Goal: Task Accomplishment & Management: Manage account settings

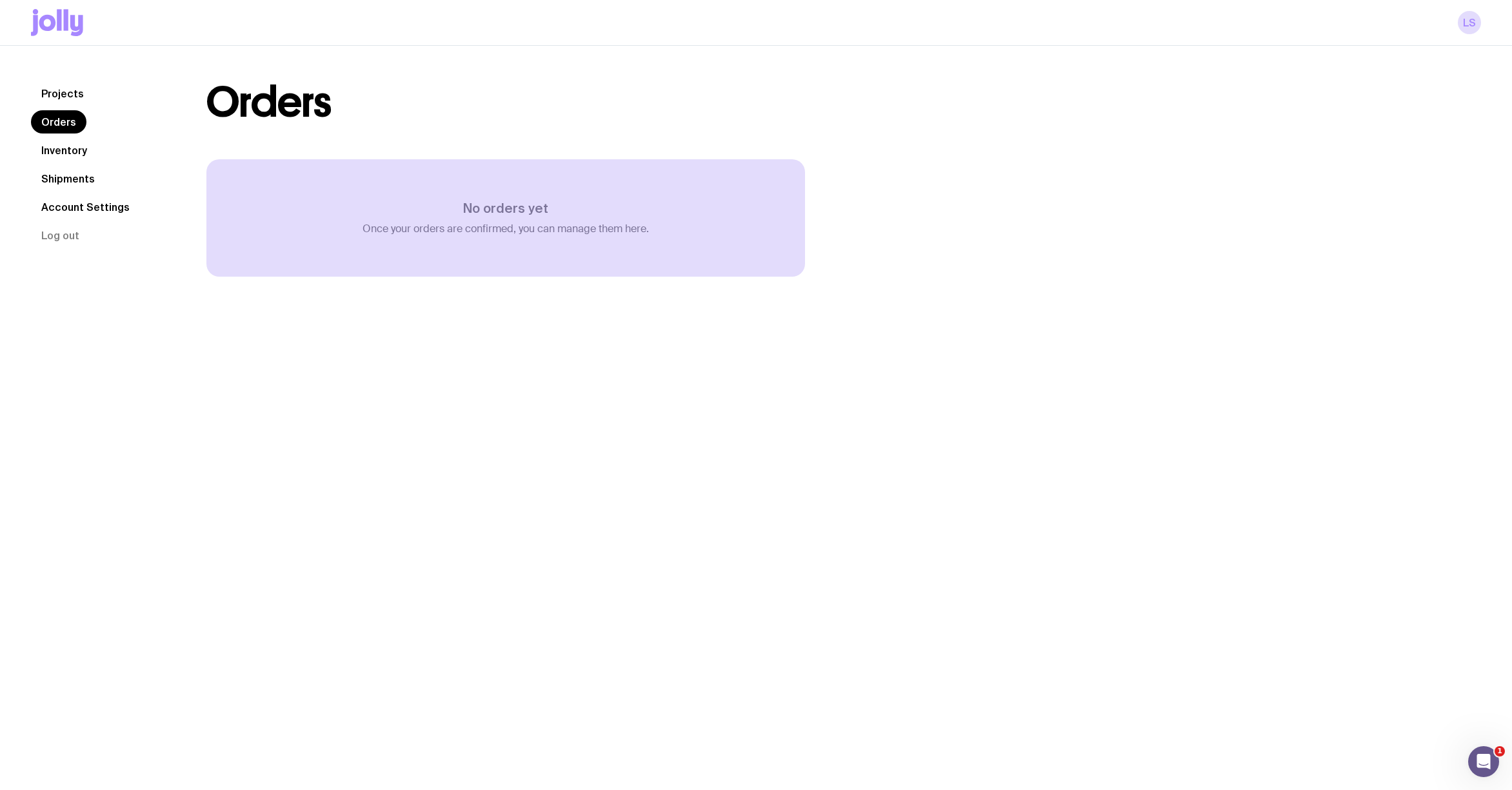
click at [81, 147] on link "Inventory" at bounding box center [65, 150] width 67 height 23
click at [80, 171] on link "Shipments" at bounding box center [68, 178] width 74 height 23
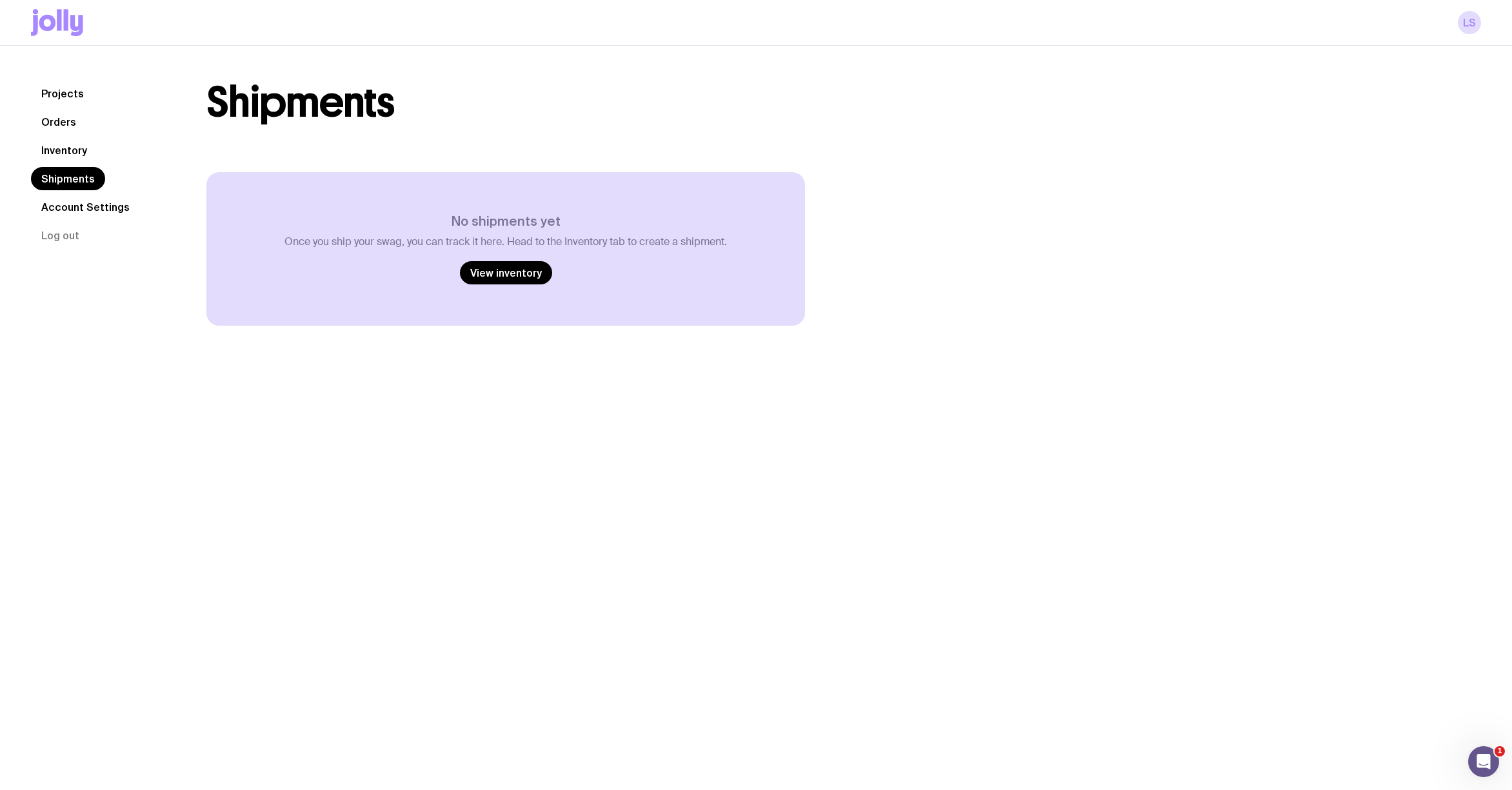
click at [76, 129] on link "Orders" at bounding box center [59, 121] width 55 height 23
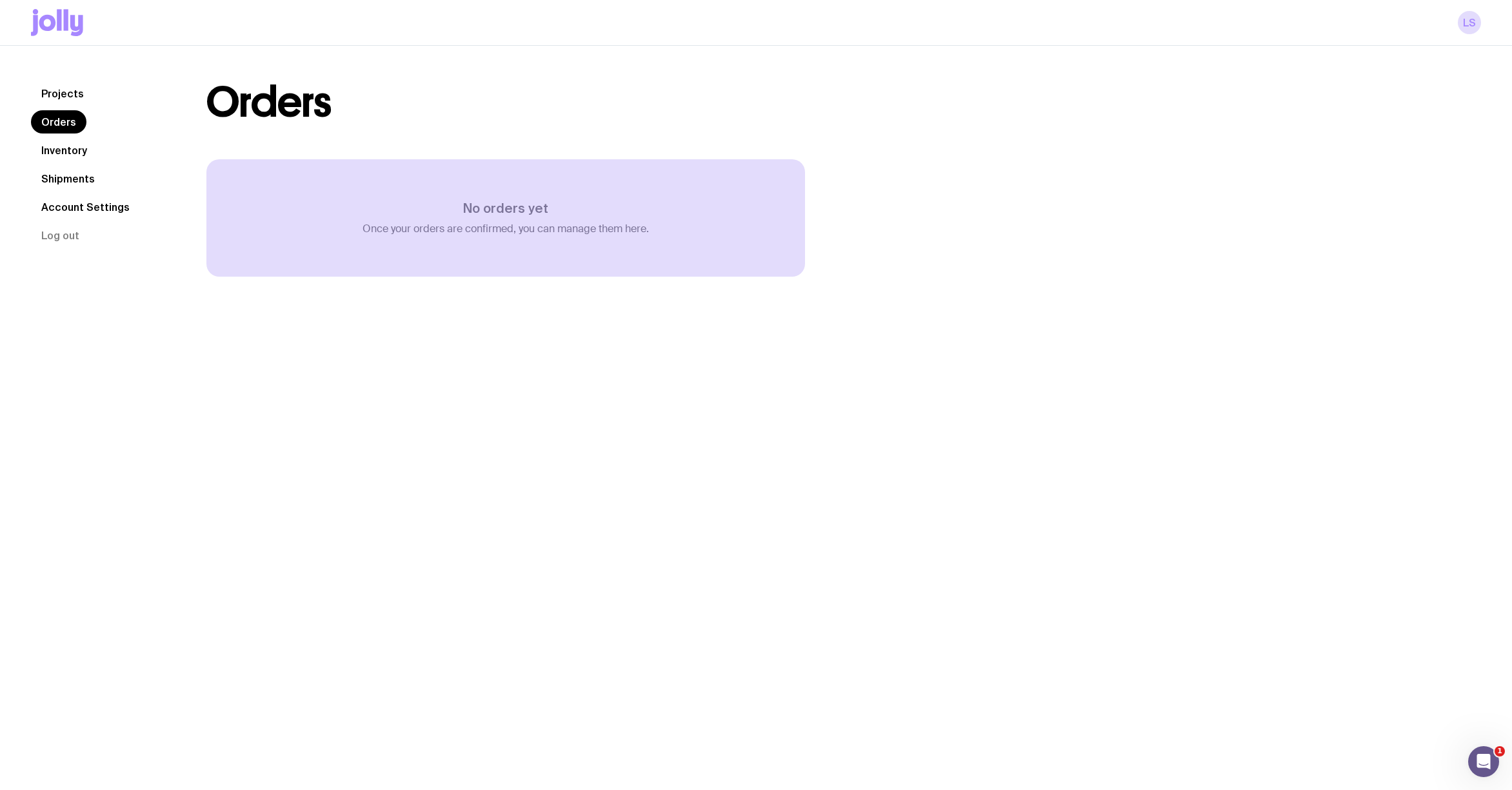
click at [71, 98] on link "Projects" at bounding box center [62, 93] width 63 height 23
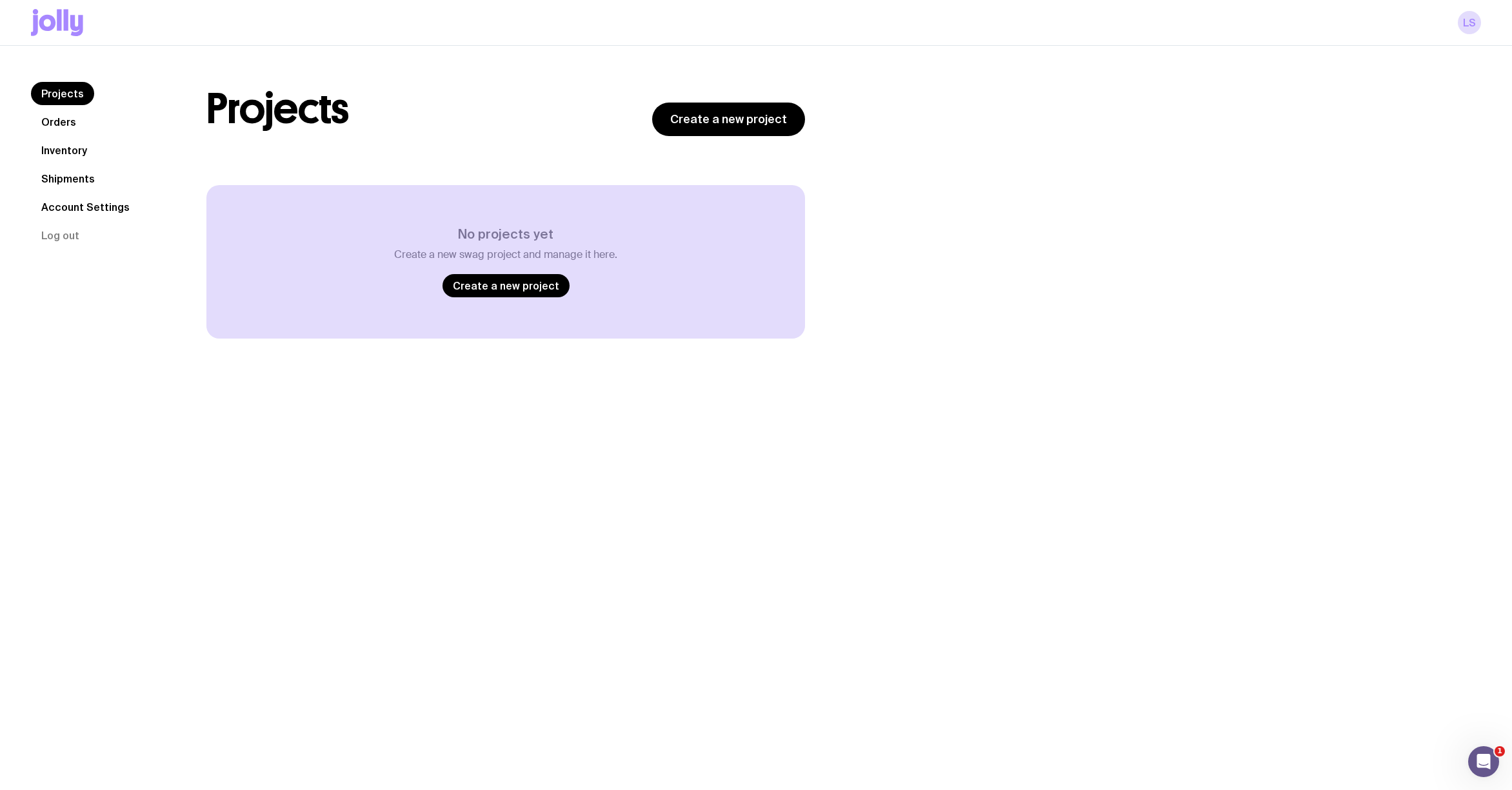
click at [51, 116] on link "Orders" at bounding box center [59, 121] width 55 height 23
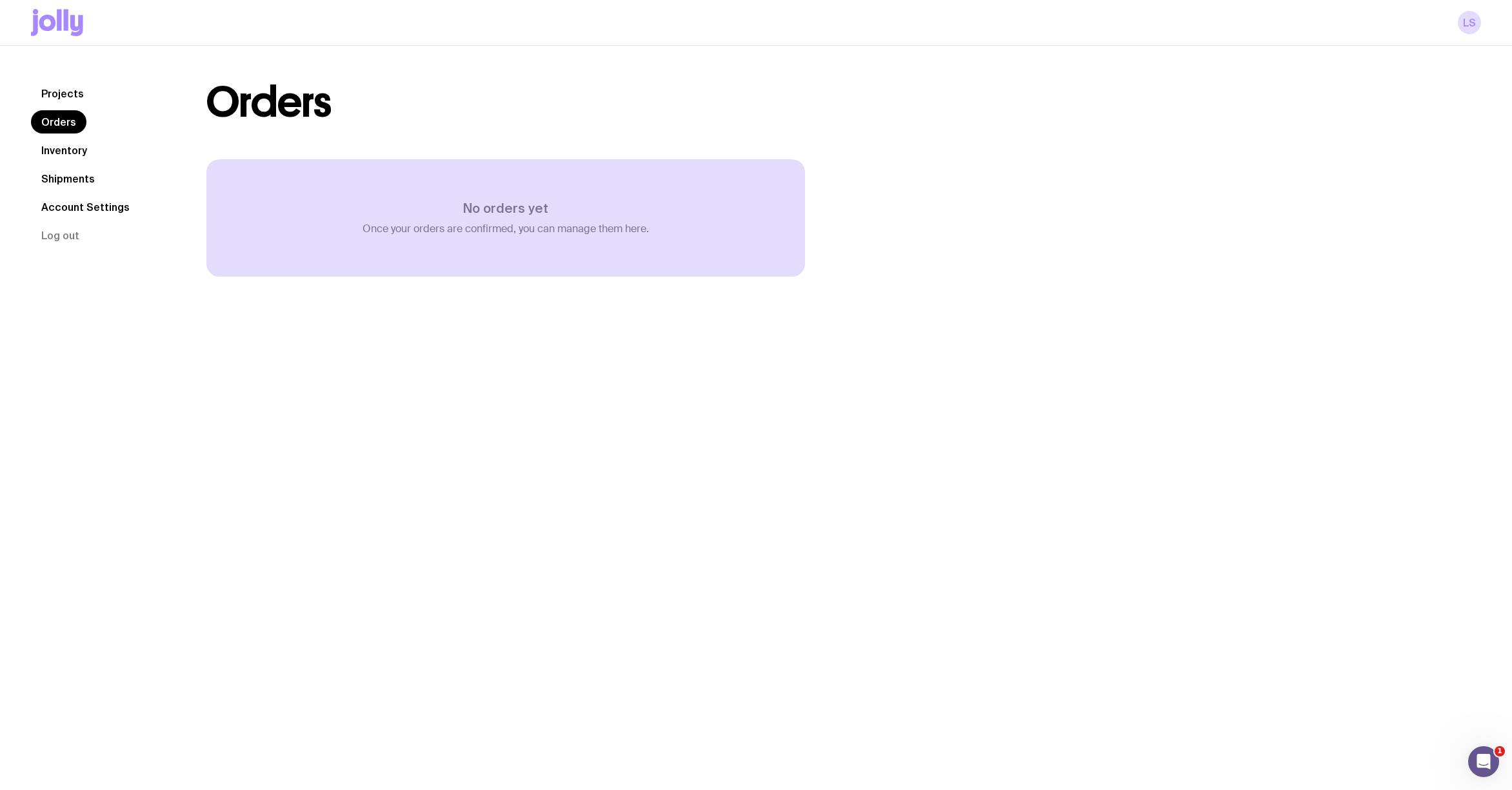
click at [65, 96] on link "Projects" at bounding box center [62, 93] width 63 height 23
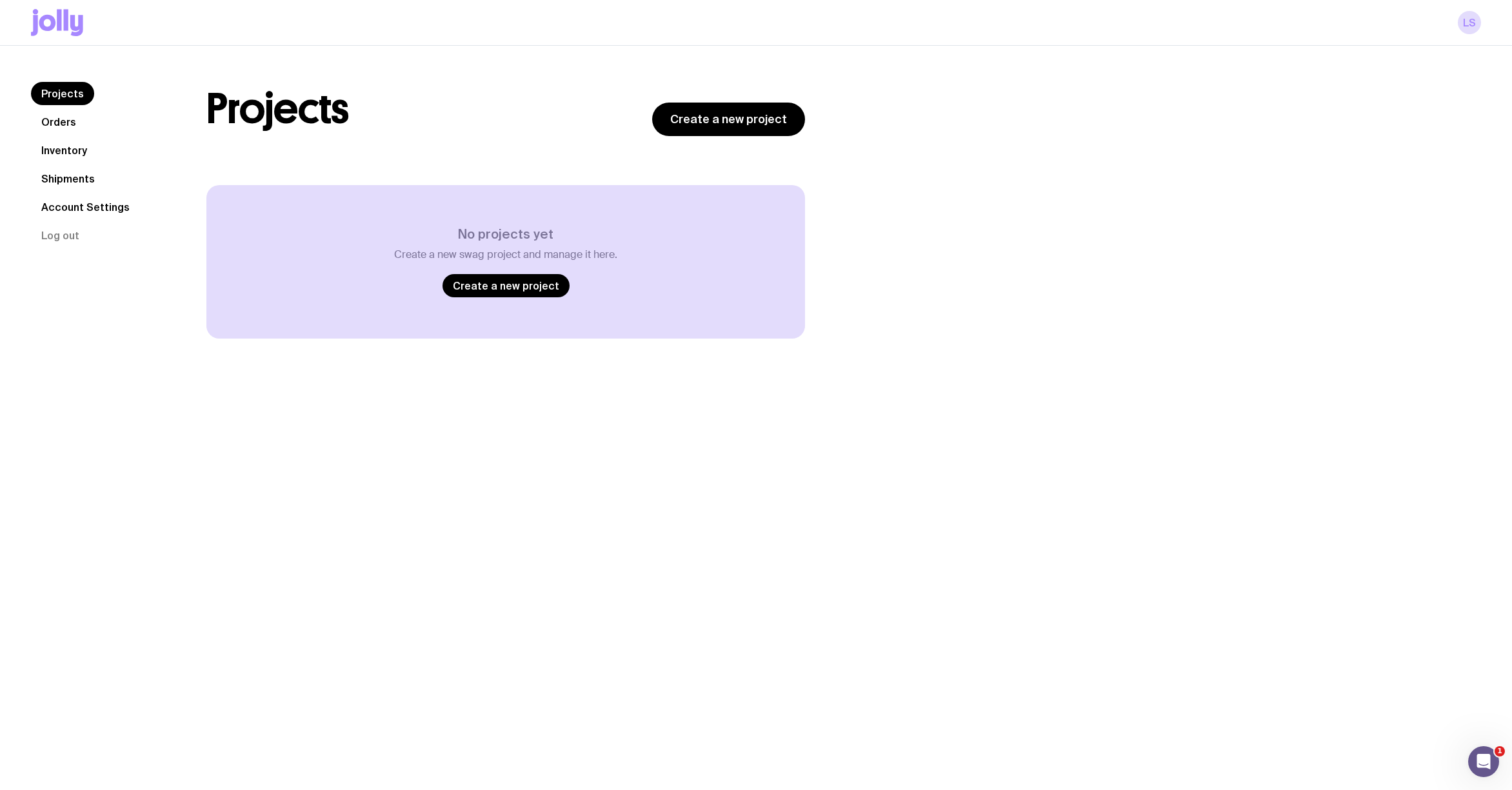
click at [73, 184] on link "Shipments" at bounding box center [68, 178] width 74 height 23
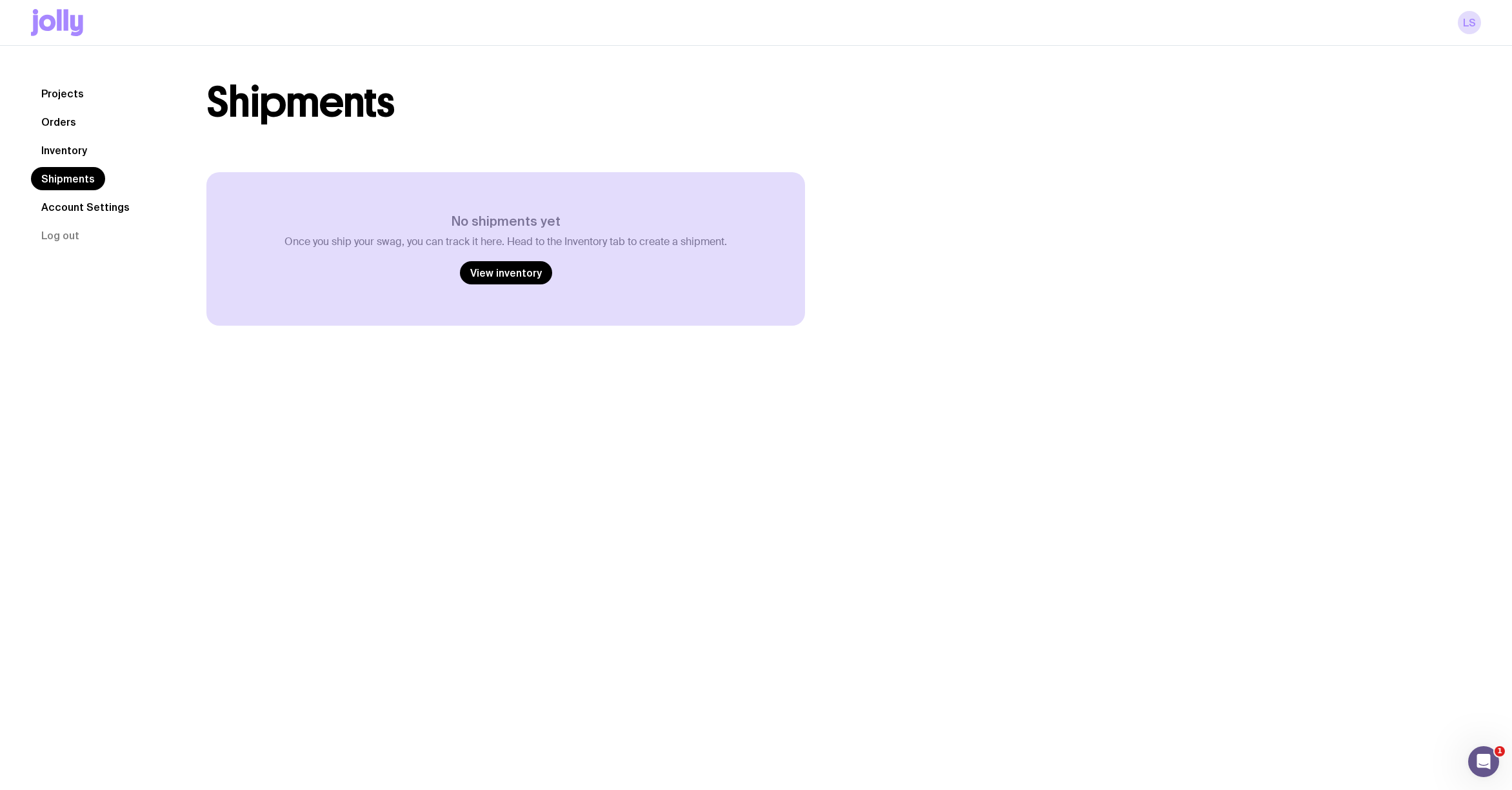
click at [71, 152] on link "Inventory" at bounding box center [65, 150] width 67 height 23
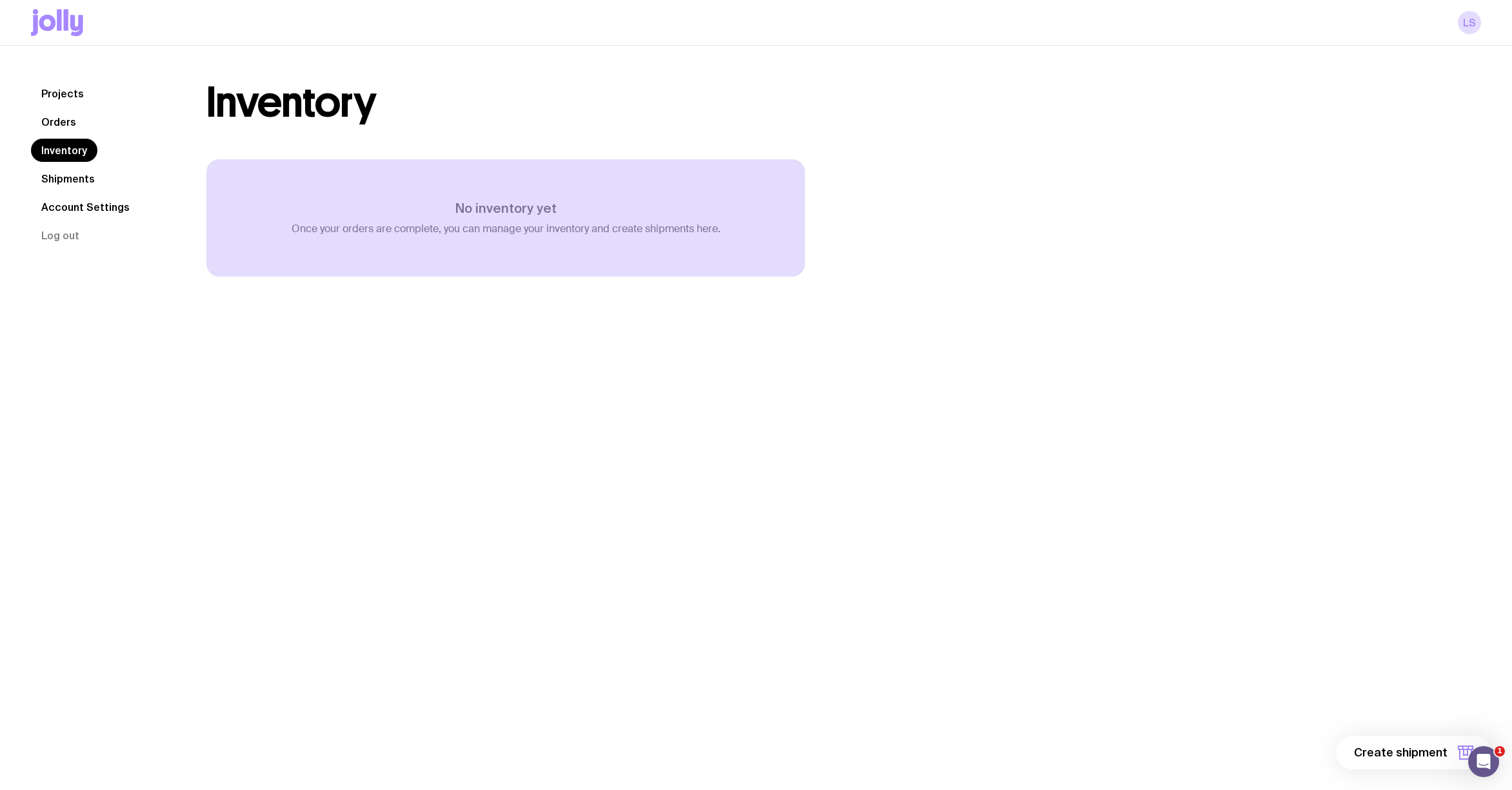
click at [66, 198] on link "Account Settings" at bounding box center [85, 207] width 109 height 23
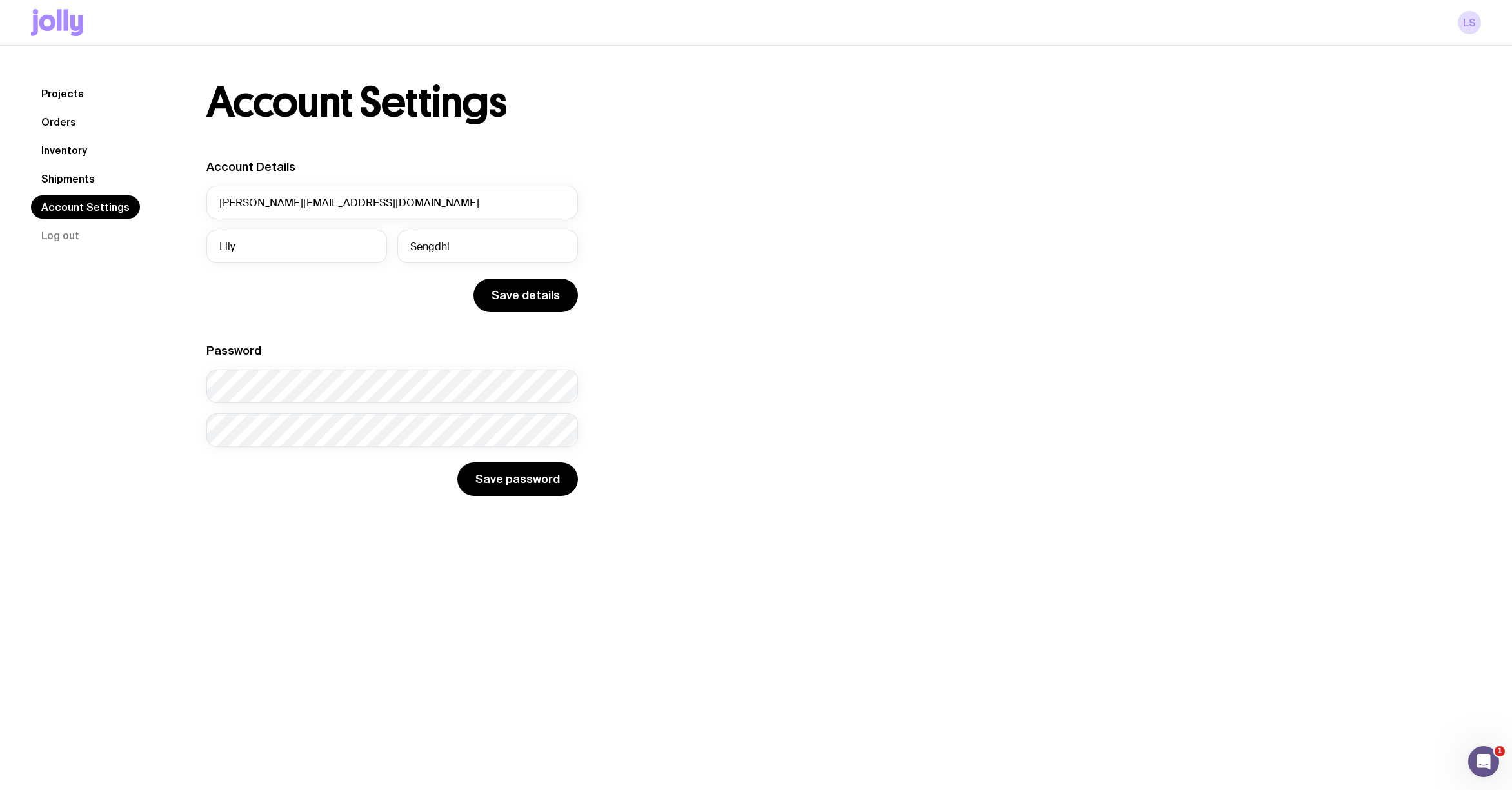
click at [53, 94] on link "Projects" at bounding box center [62, 93] width 63 height 23
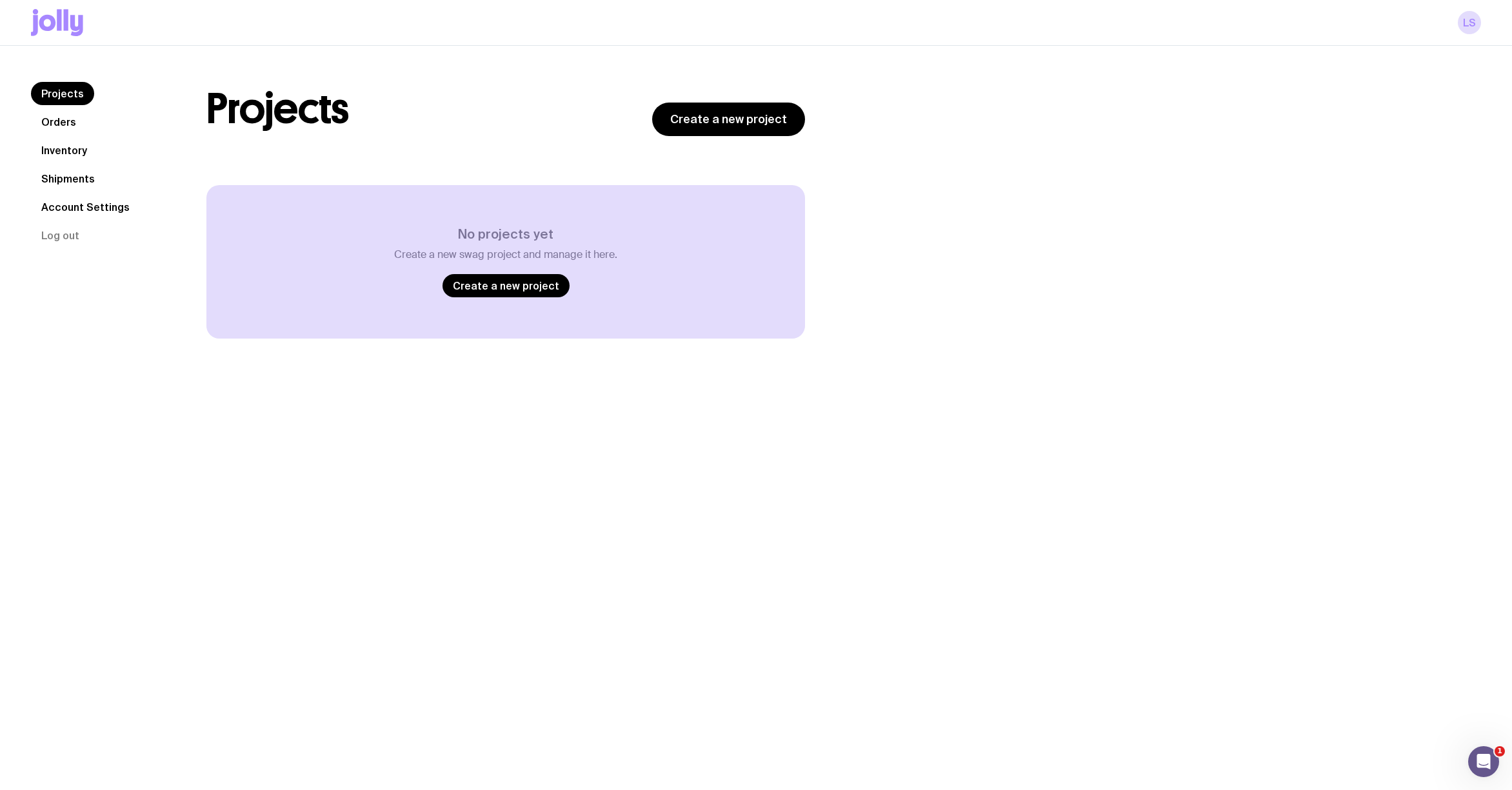
click at [1469, 37] on div "LS" at bounding box center [756, 22] width 1450 height 45
click at [1471, 22] on link "LS" at bounding box center [1469, 22] width 23 height 23
click at [84, 30] on div "LS" at bounding box center [756, 22] width 1450 height 45
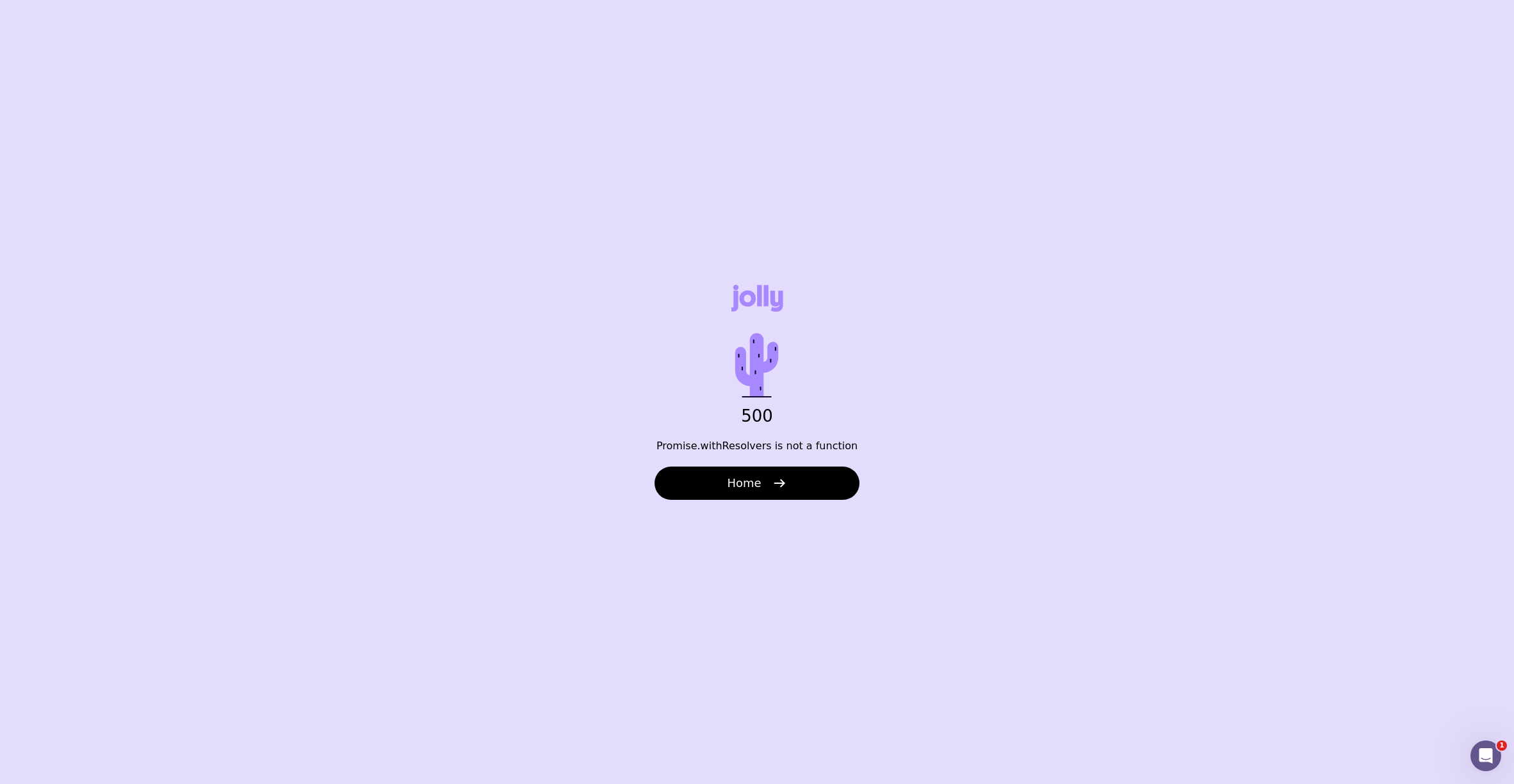
click at [779, 480] on icon "button" at bounding box center [779, 483] width 15 height 15
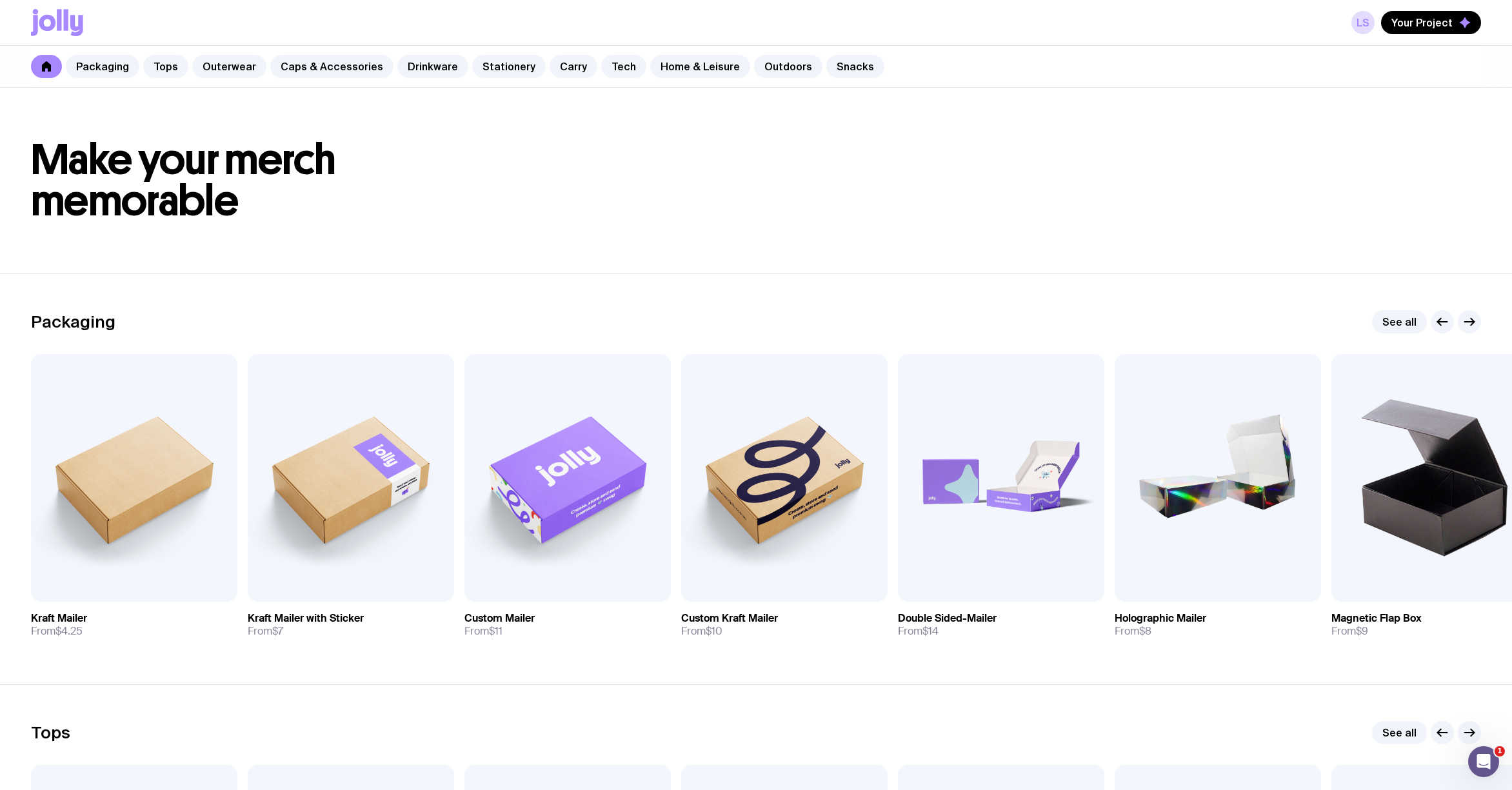
click at [1423, 22] on span "Your Project" at bounding box center [1422, 22] width 61 height 13
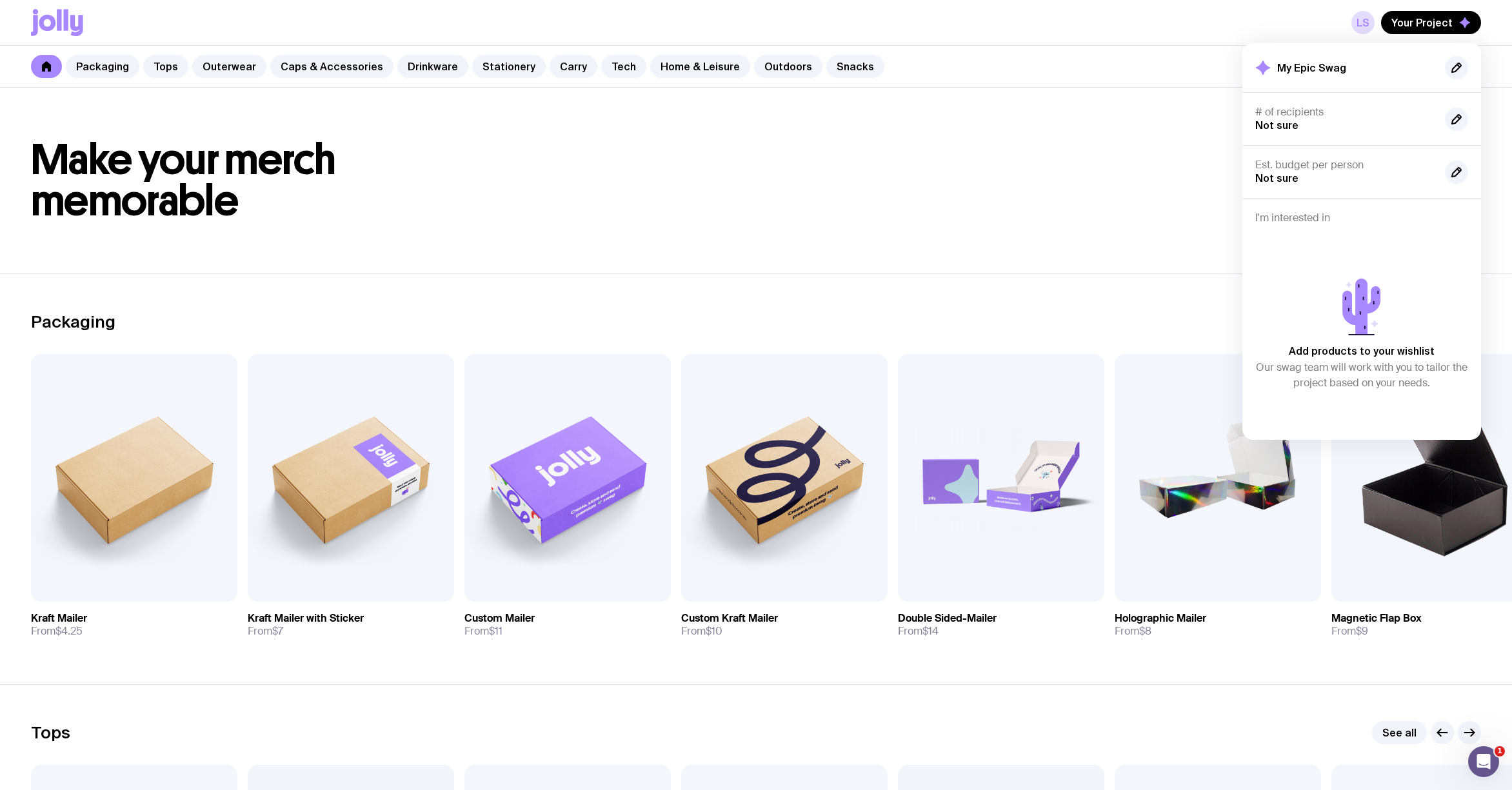
click at [1366, 19] on link "LS" at bounding box center [1362, 22] width 23 height 23
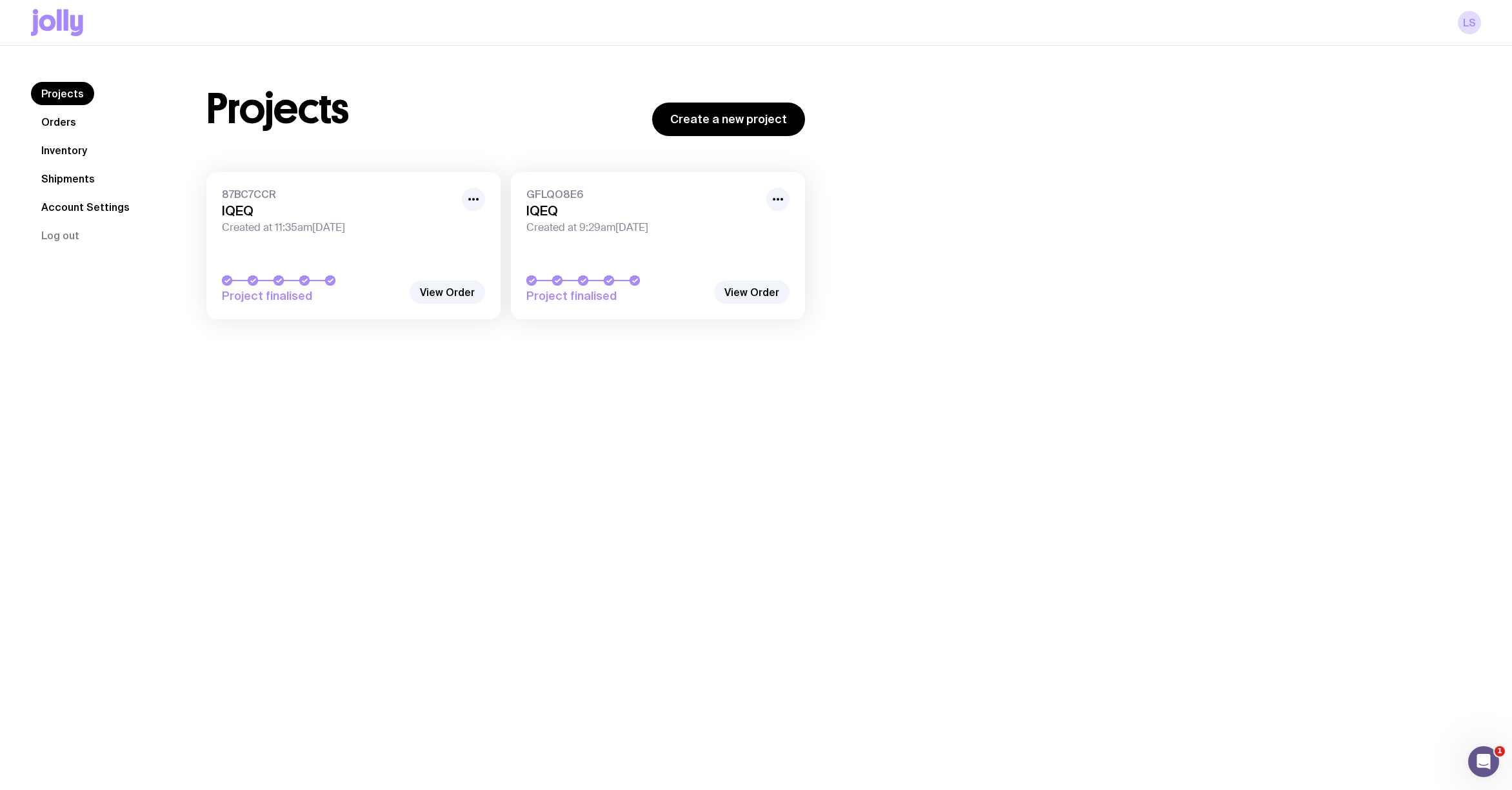
click at [411, 287] on div "87BC7CCR IQEQ Created at 11:35am, Wed 8th Oct 2025 Project finalised View Order" at bounding box center [354, 246] width 294 height 147
click at [447, 295] on link "View Order" at bounding box center [447, 292] width 76 height 23
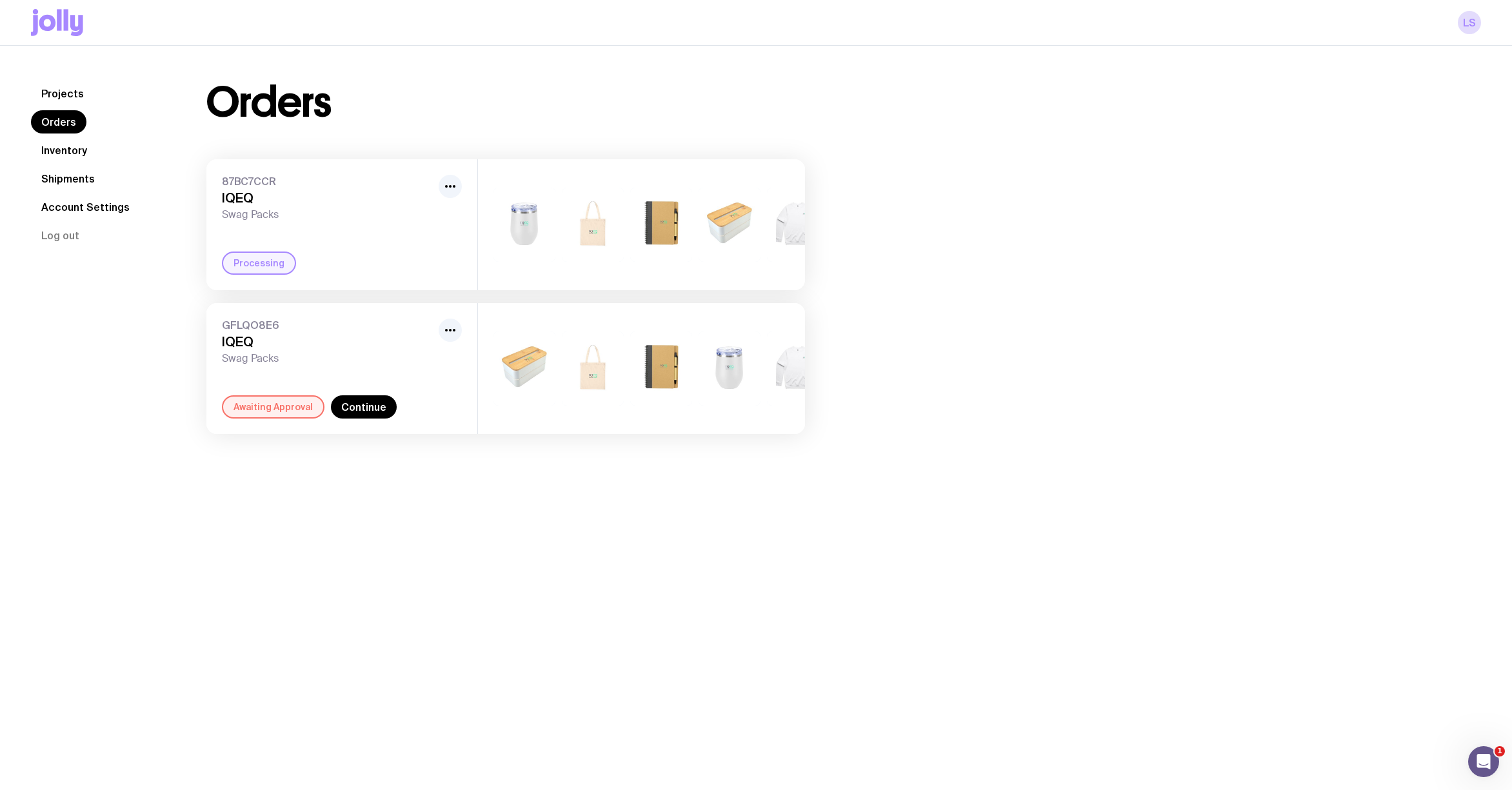
click at [364, 419] on link "Continue" at bounding box center [363, 406] width 66 height 23
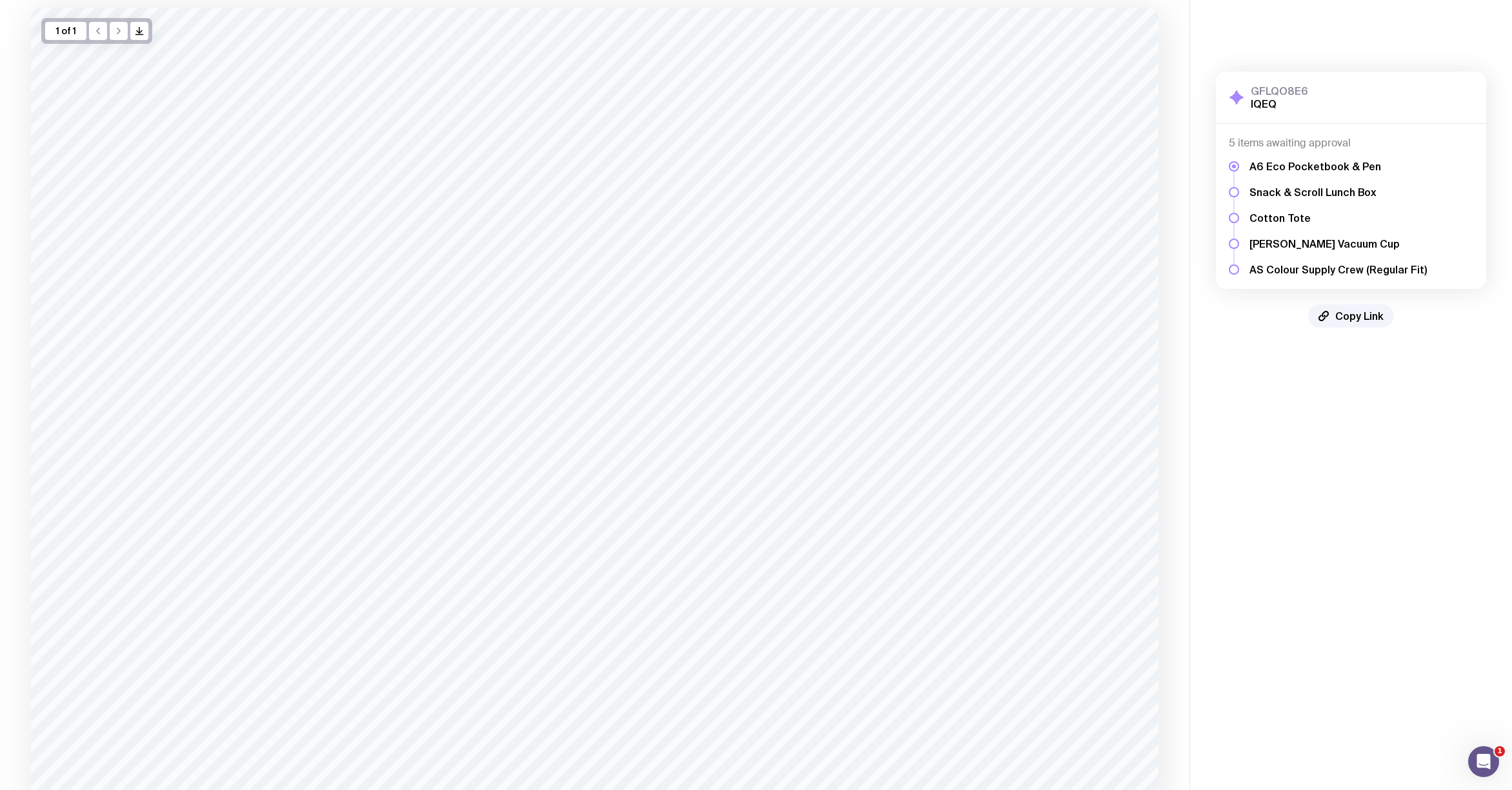
scroll to position [195, 0]
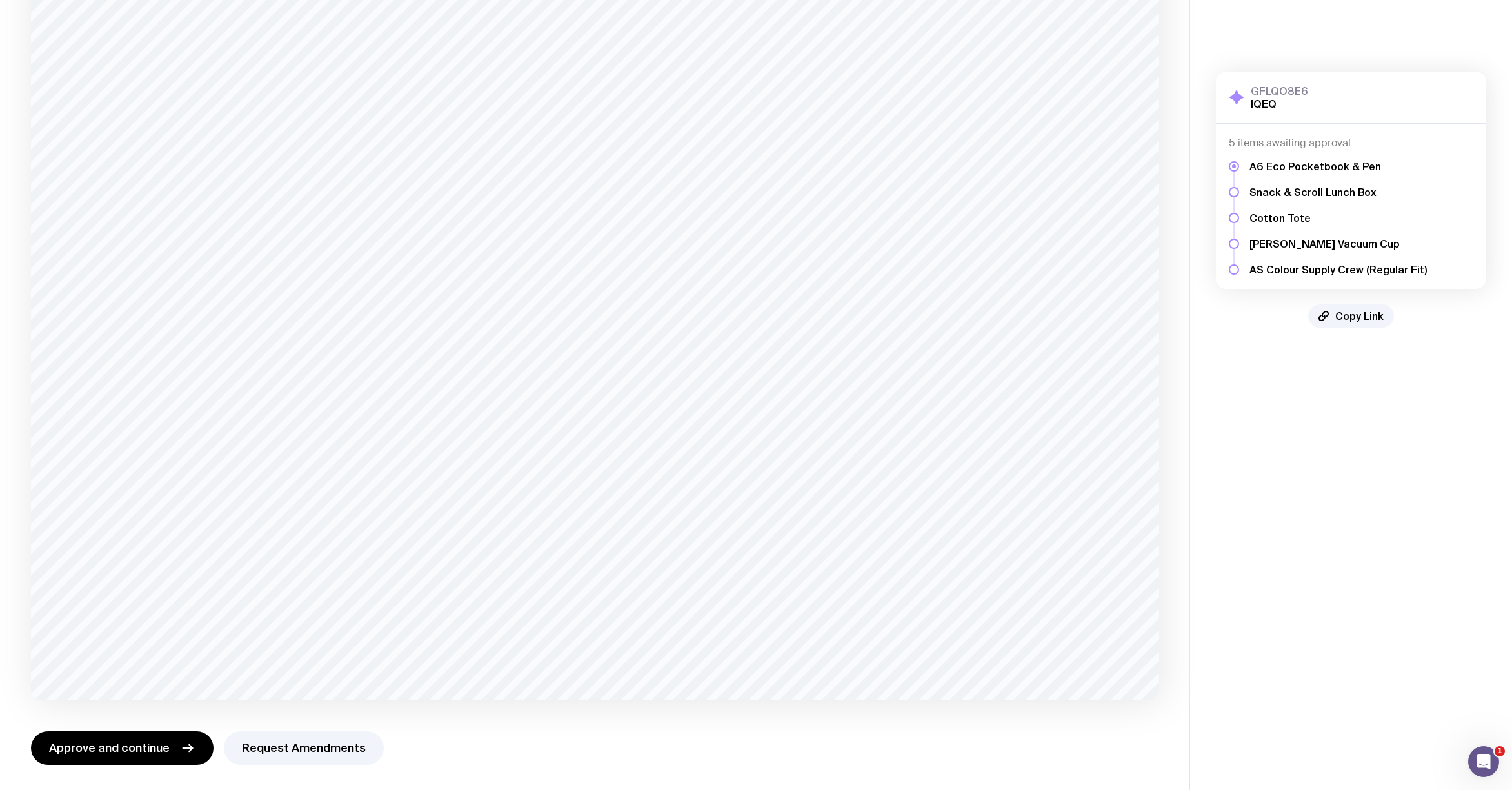
click at [158, 747] on span "Approve and continue" at bounding box center [110, 748] width 121 height 15
click at [137, 748] on span "Approve and continue" at bounding box center [110, 748] width 121 height 15
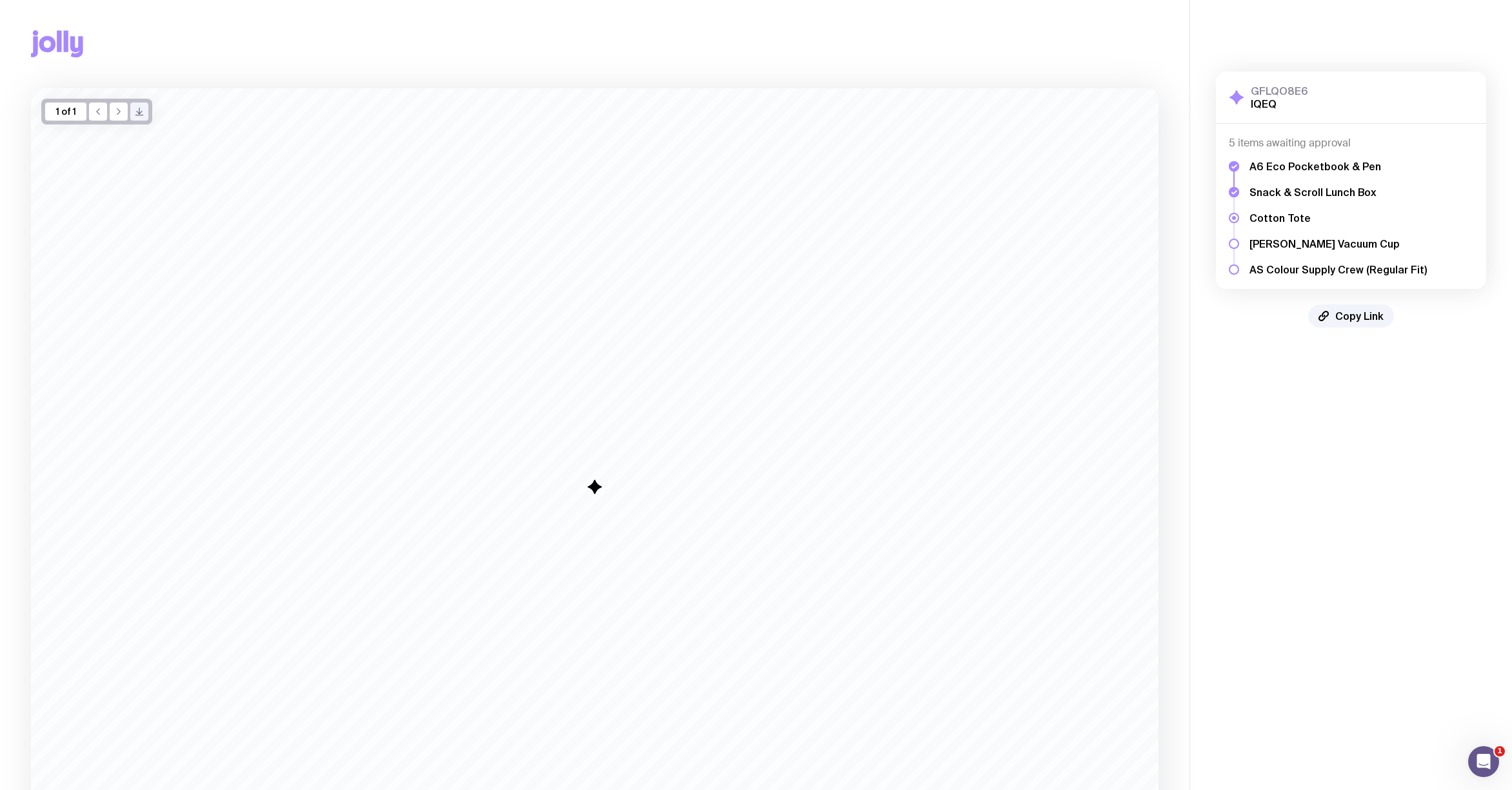
scroll to position [0, 0]
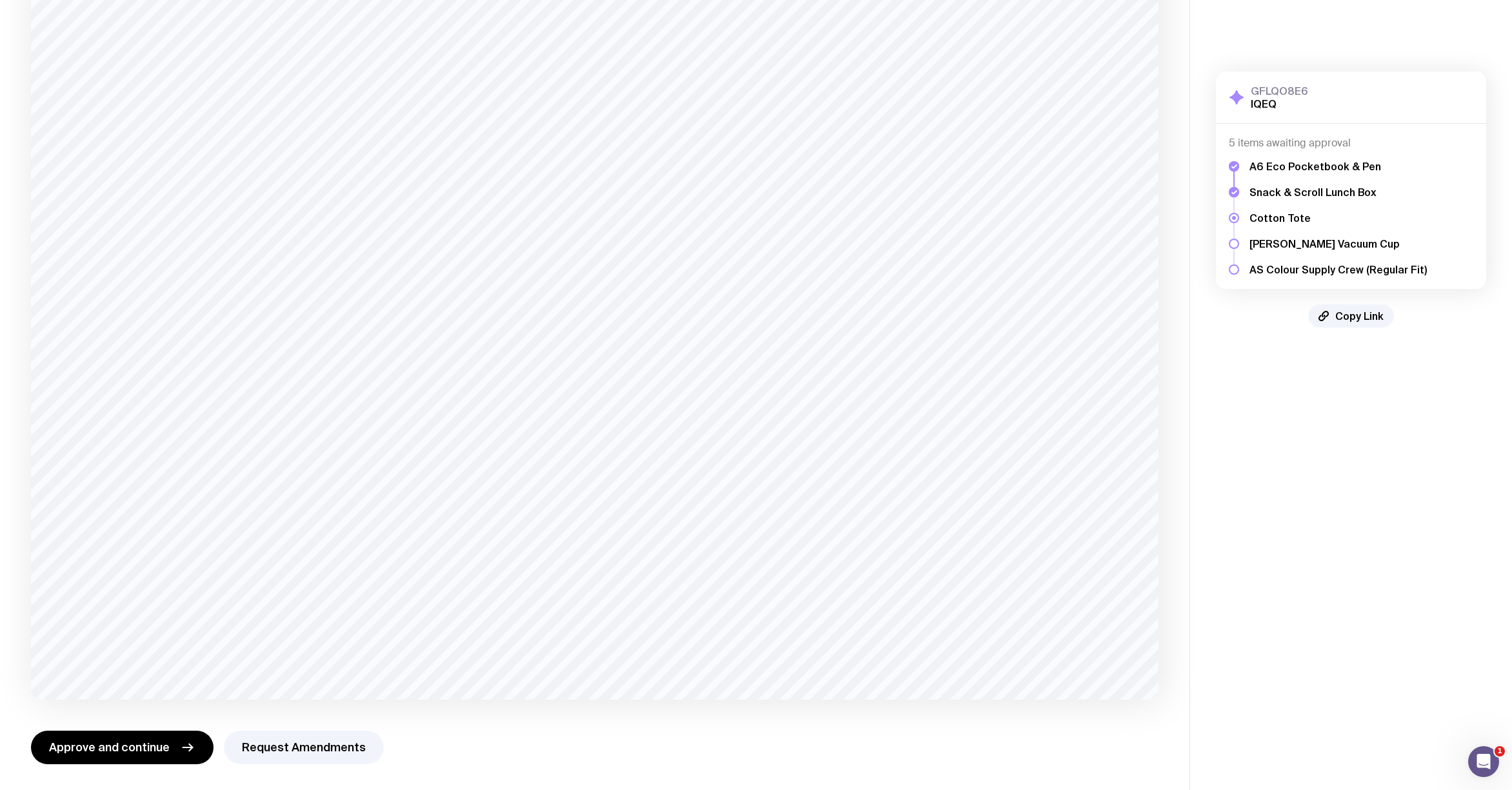
click at [119, 756] on button "Approve and continue" at bounding box center [122, 748] width 182 height 33
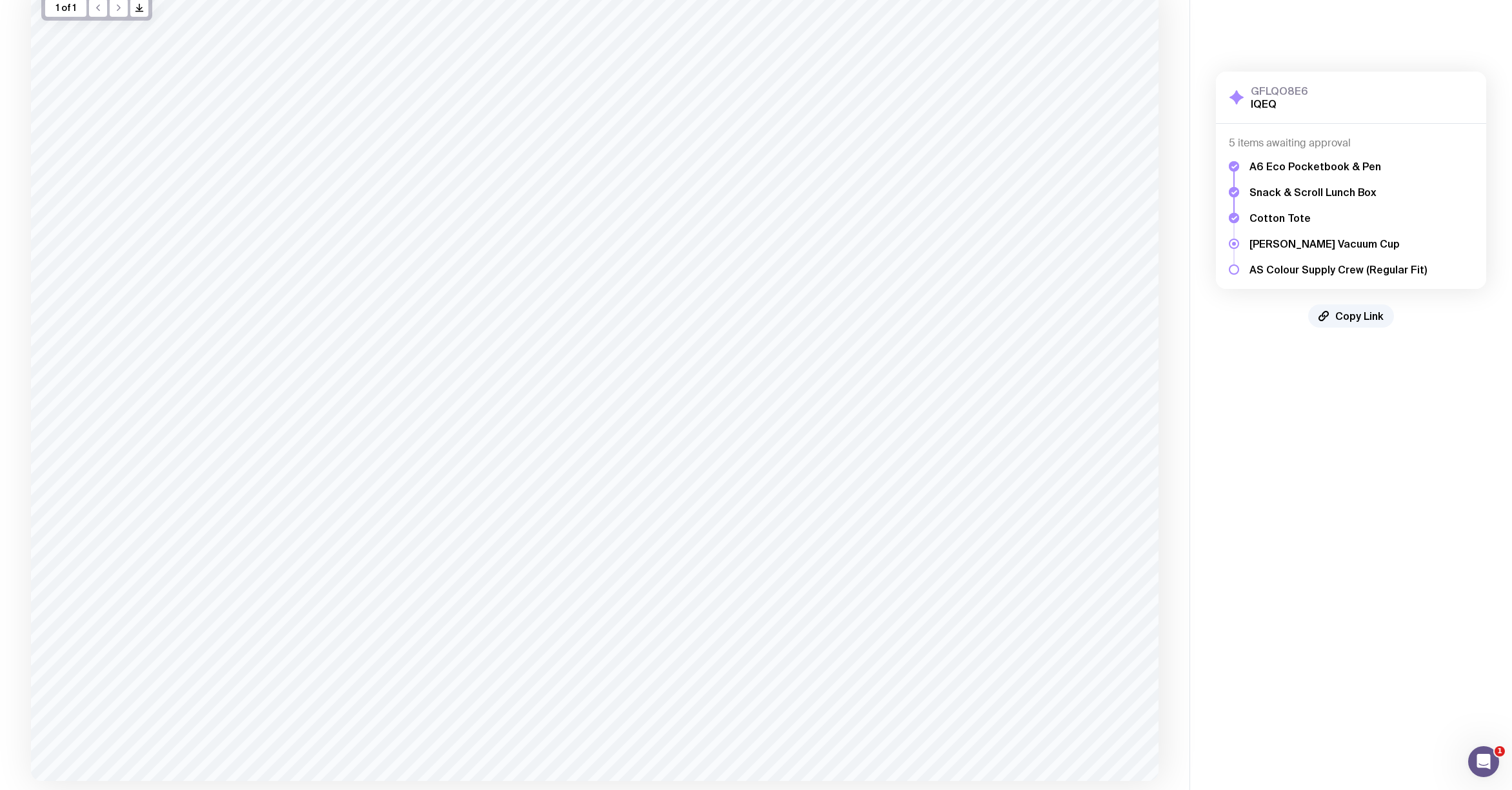
scroll to position [186, 0]
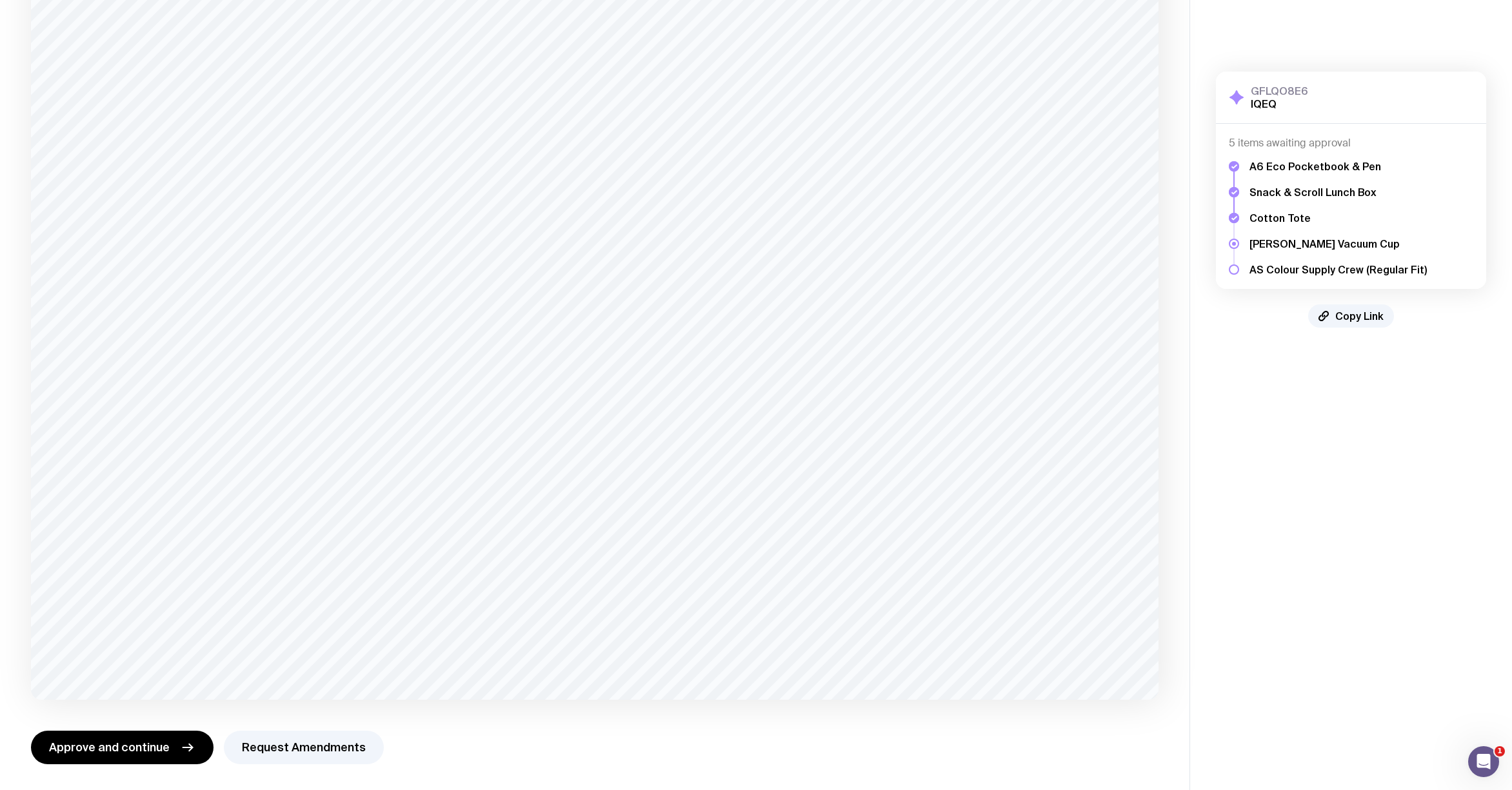
click at [115, 735] on button "Approve and continue" at bounding box center [122, 748] width 182 height 33
click at [117, 750] on span "Approve and continue" at bounding box center [110, 748] width 121 height 15
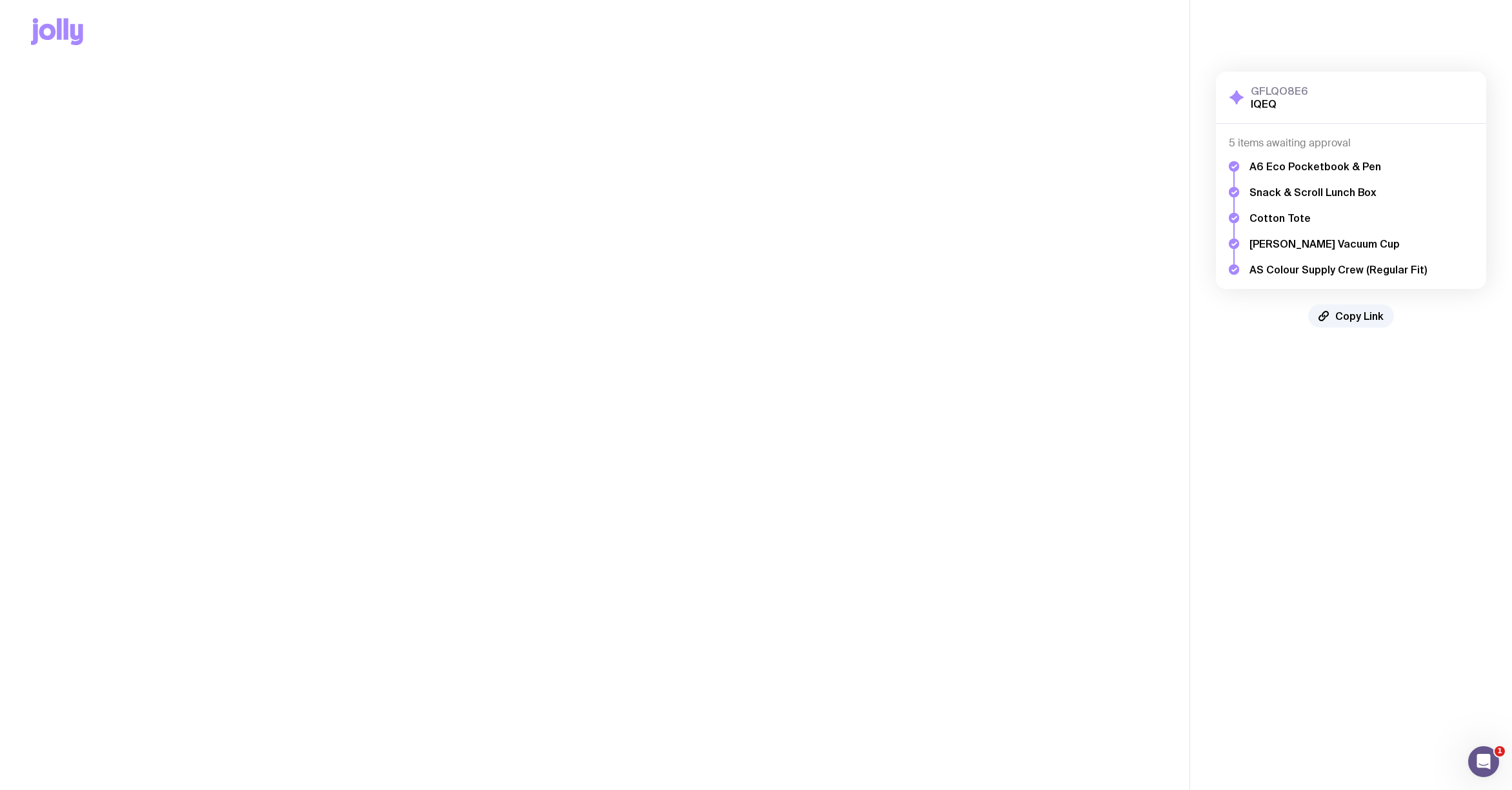
scroll to position [0, 0]
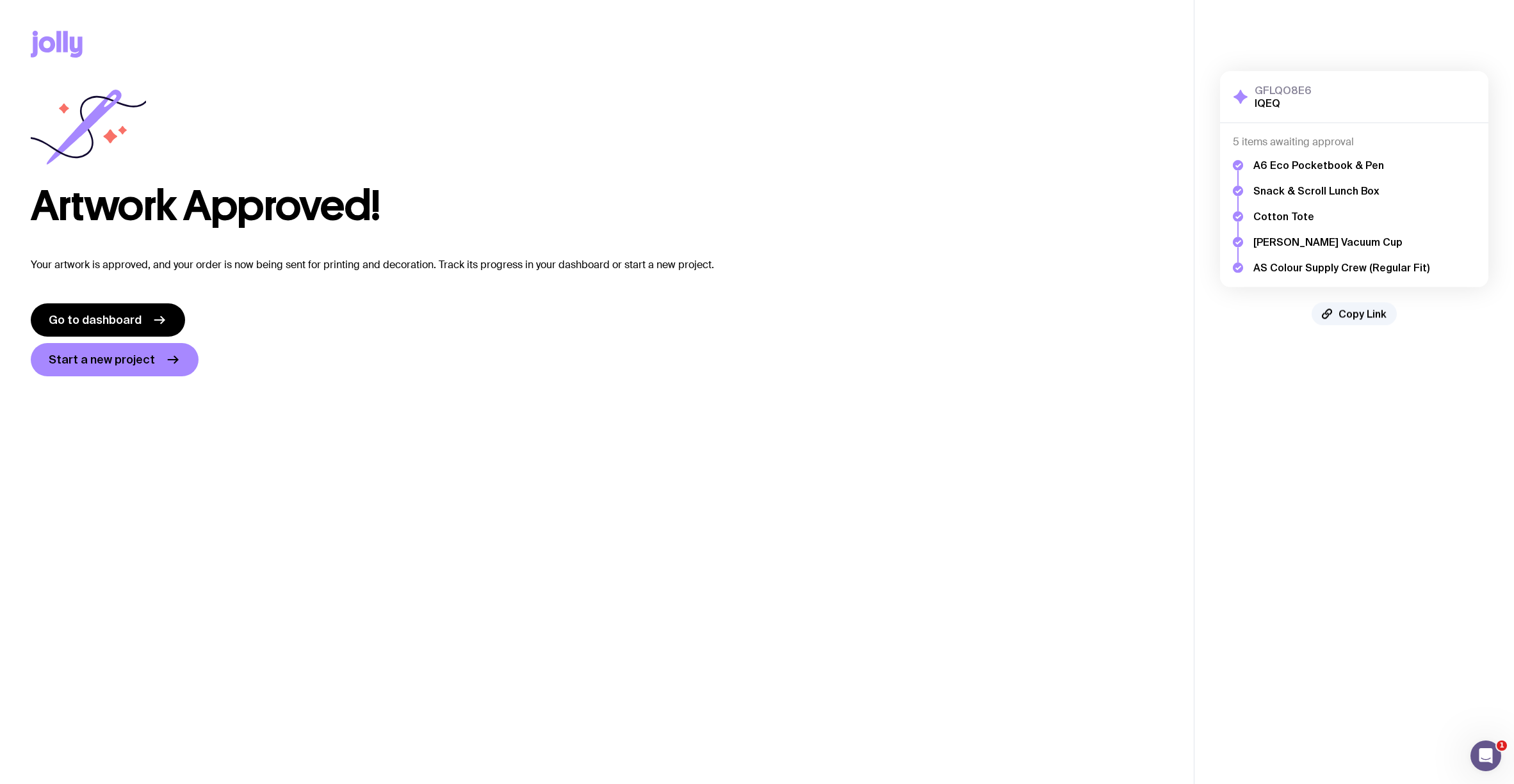
click at [133, 331] on link "Go to dashboard" at bounding box center [108, 320] width 154 height 33
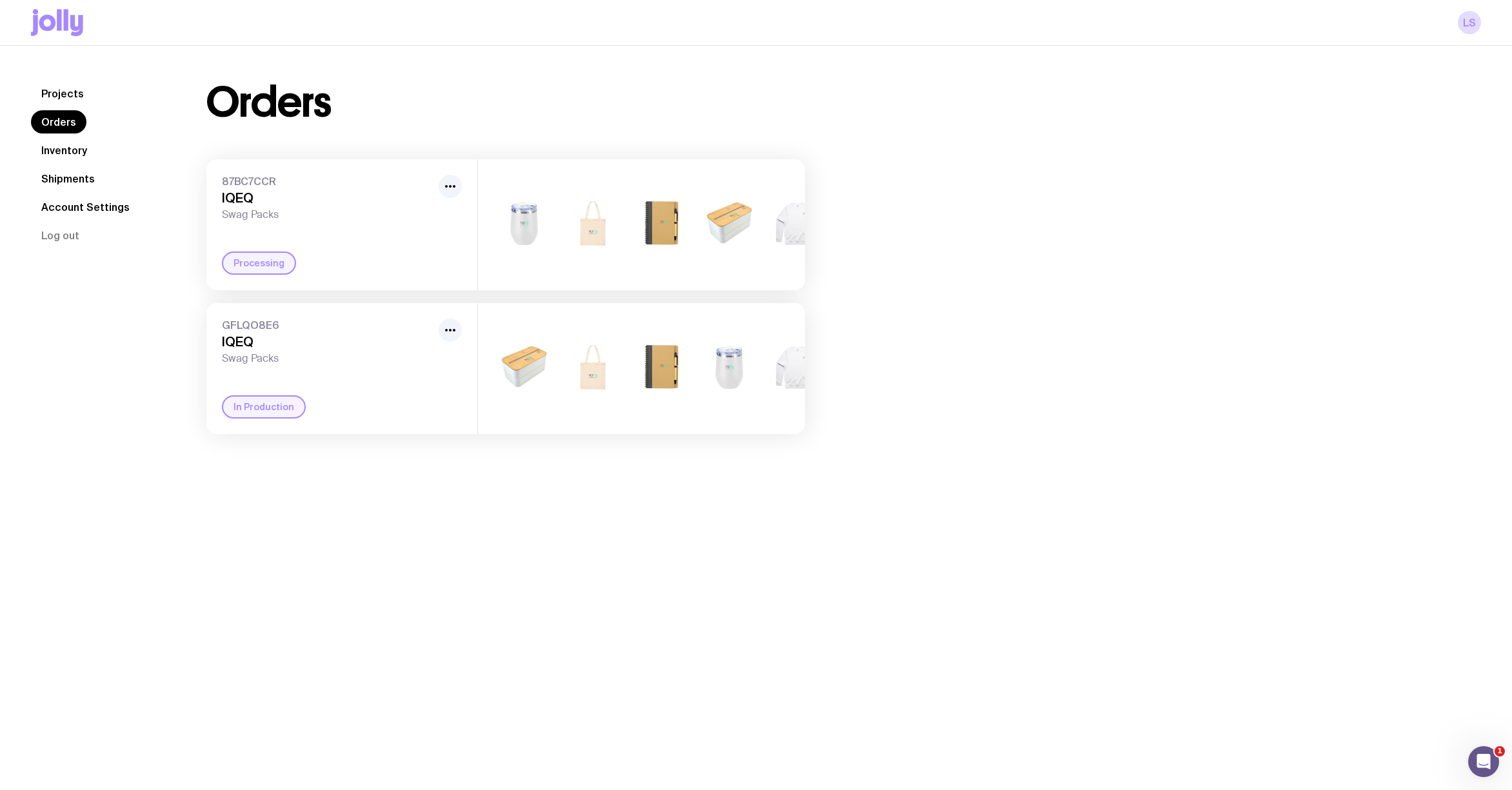
click at [439, 182] on button "button" at bounding box center [449, 186] width 23 height 23
click at [510, 592] on div "Projects Orders Inventory Shipments Account Settings Log out Projects Orders In…" at bounding box center [756, 440] width 1512 height 790
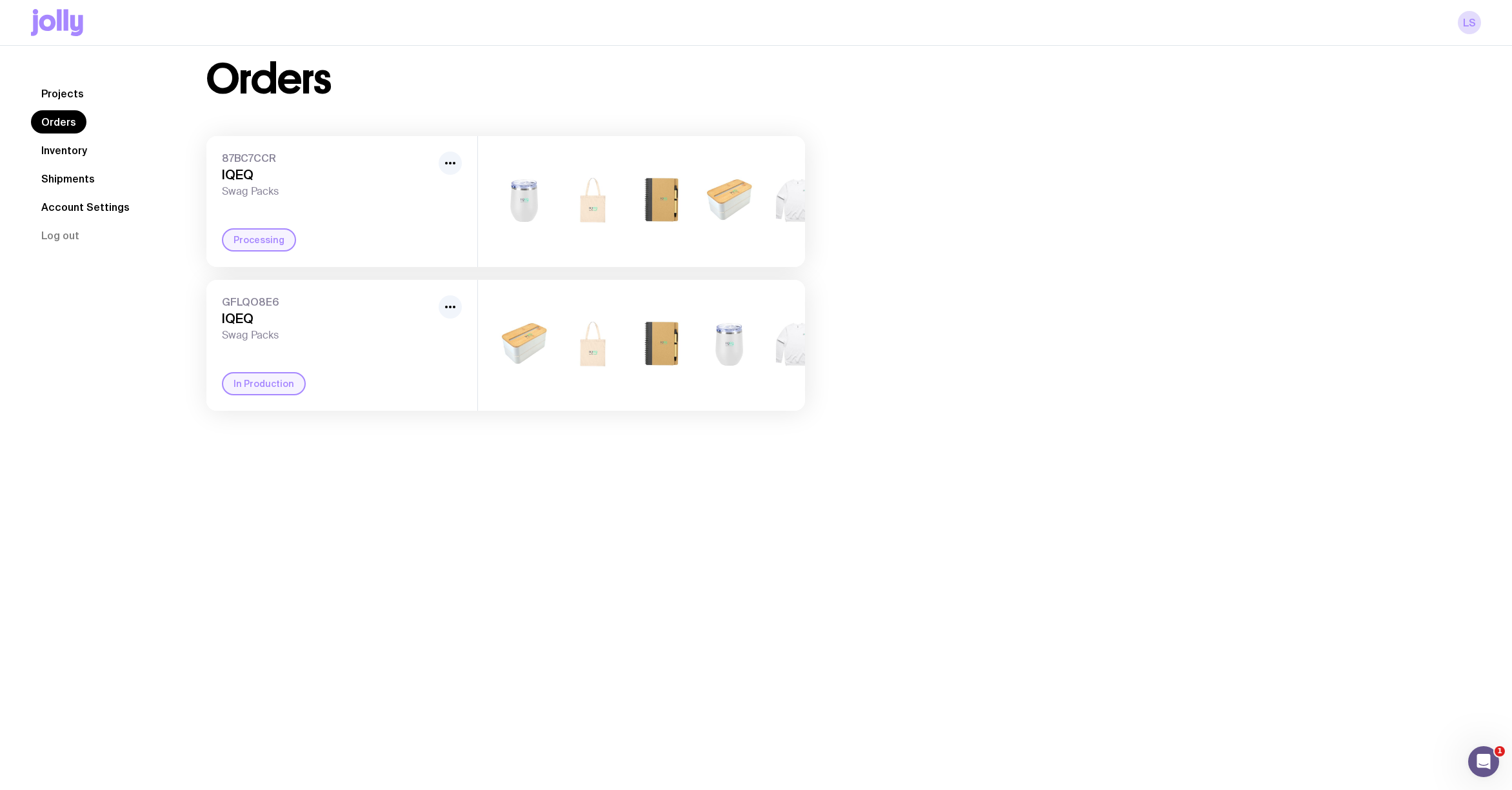
scroll to position [46, 0]
